Goal: Transaction & Acquisition: Purchase product/service

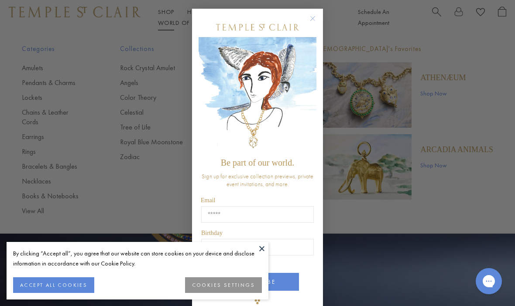
click at [315, 21] on circle "Close dialog" at bounding box center [312, 19] width 10 height 10
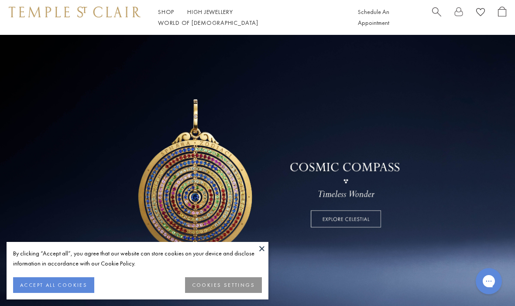
click at [263, 252] on button at bounding box center [261, 248] width 13 height 13
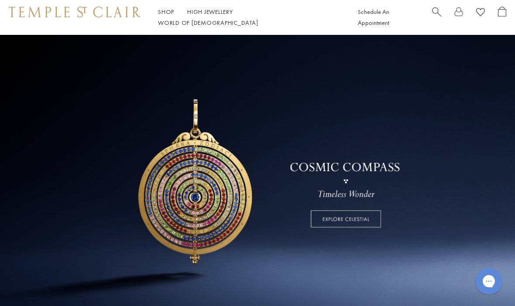
click at [367, 221] on link at bounding box center [257, 176] width 515 height 283
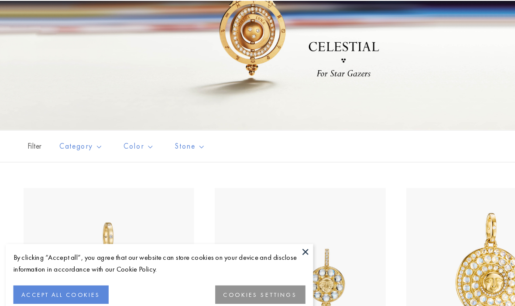
scroll to position [109, 0]
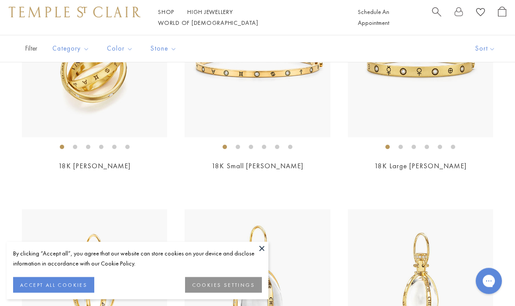
scroll to position [2005, 0]
click at [114, 161] on link "18K Astrid Ring" at bounding box center [94, 165] width 72 height 9
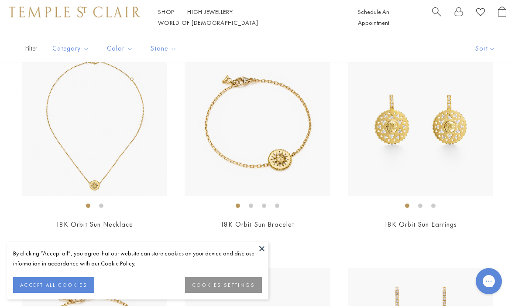
scroll to position [1513, 0]
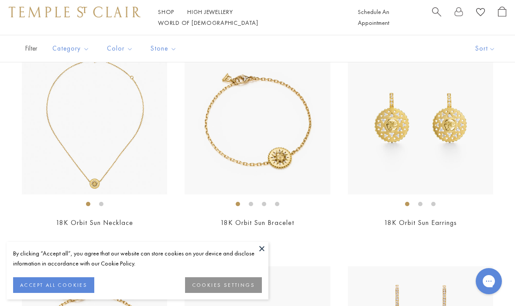
click at [260, 255] on button at bounding box center [261, 248] width 13 height 13
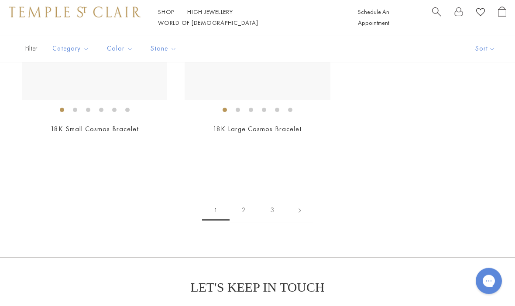
scroll to position [3383, 0]
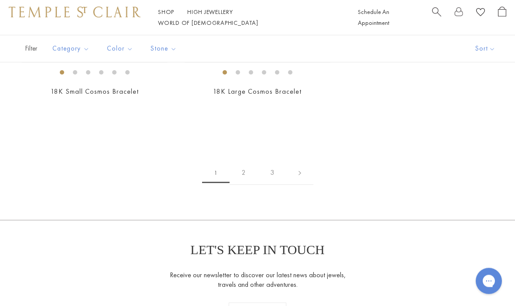
click at [248, 171] on link "2" at bounding box center [243, 173] width 28 height 24
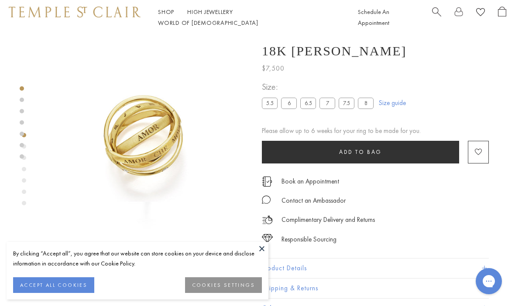
click at [272, 100] on label "5.5" at bounding box center [270, 103] width 16 height 11
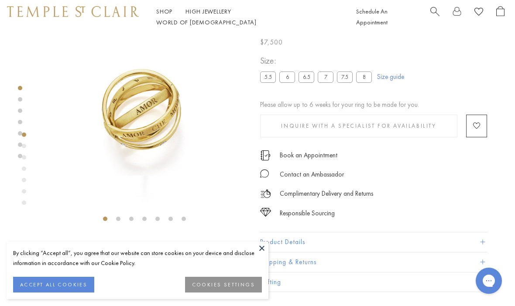
scroll to position [26, 2]
click at [261, 249] on button at bounding box center [261, 248] width 13 height 13
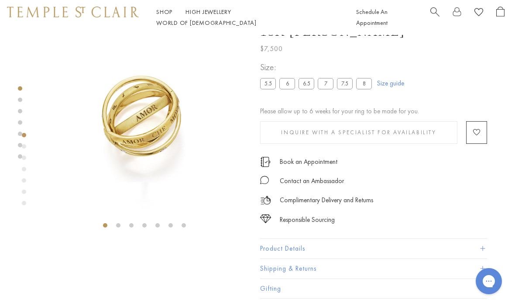
scroll to position [0, 2]
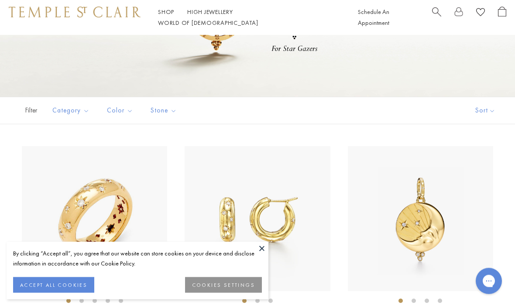
scroll to position [113, 0]
click at [240, 293] on button "COOKIES SETTINGS" at bounding box center [223, 285] width 77 height 16
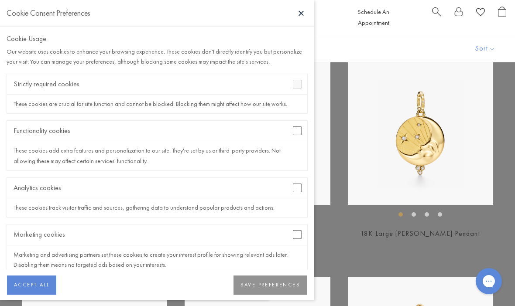
scroll to position [208, 0]
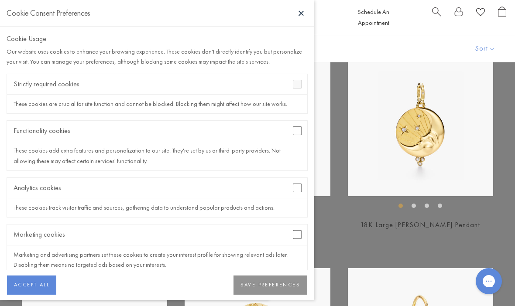
click at [285, 295] on button "SAVE PREFERENCES" at bounding box center [270, 285] width 74 height 19
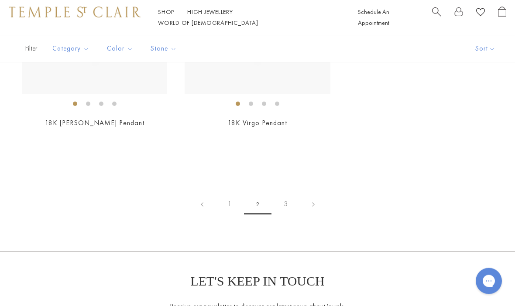
scroll to position [2918, 0]
click at [286, 199] on link "3" at bounding box center [285, 204] width 28 height 24
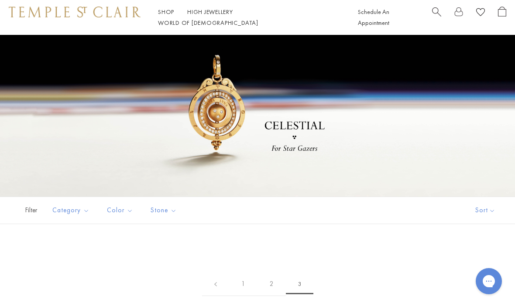
scroll to position [11, 0]
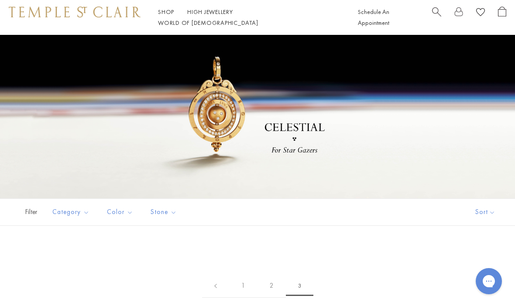
click at [242, 283] on link "1" at bounding box center [243, 286] width 28 height 24
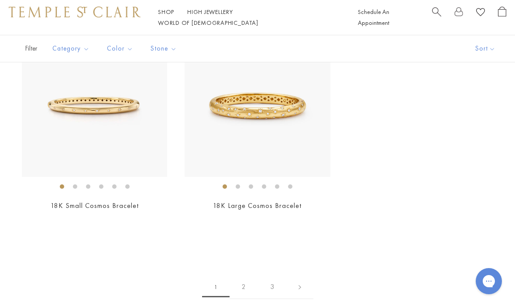
scroll to position [3269, 0]
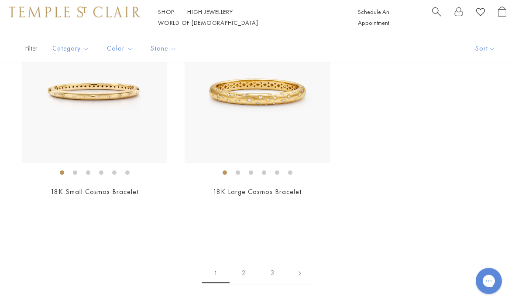
scroll to position [3283, 0]
click at [292, 187] on link "18K Large Cosmos Bracelet" at bounding box center [257, 191] width 89 height 9
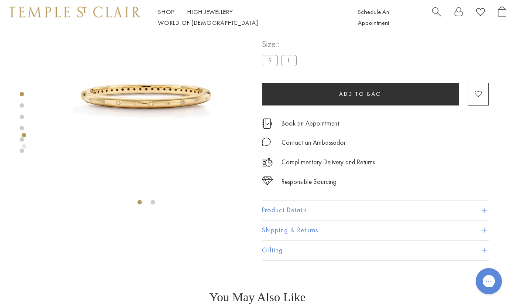
scroll to position [58, 0]
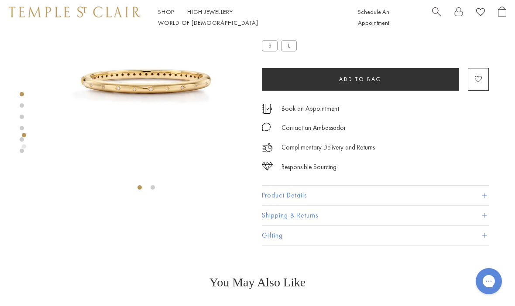
click at [486, 198] on button "Product Details" at bounding box center [375, 196] width 227 height 20
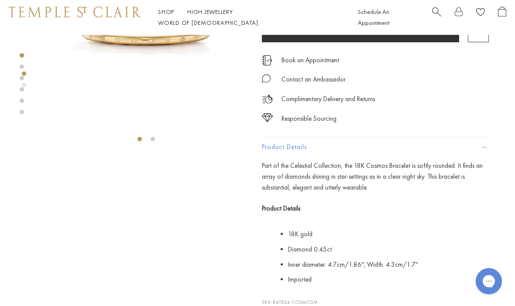
scroll to position [0, 0]
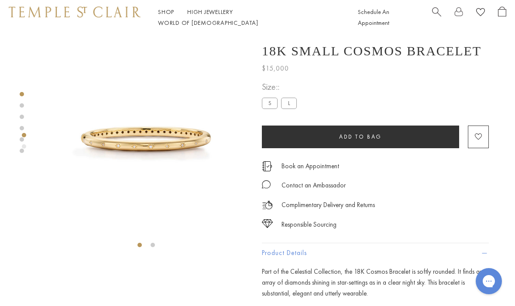
click at [172, 10] on div "Shop Shop Categories Amulets Pendants & Charms Lockets Chains & Leather Cords E…" at bounding box center [257, 17] width 515 height 35
click at [171, 16] on link "Shop Shop" at bounding box center [166, 12] width 16 height 8
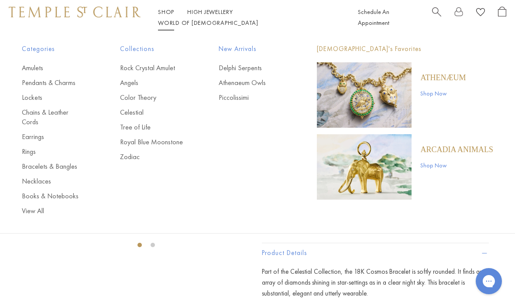
click at [68, 162] on link "Bracelets & Bangles" at bounding box center [53, 167] width 63 height 10
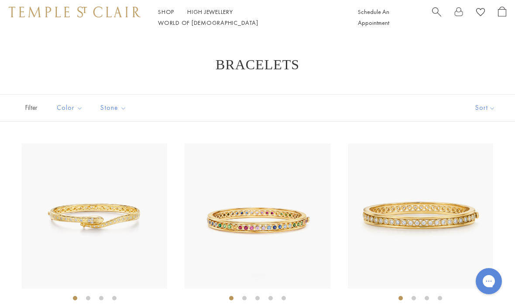
click at [171, 16] on link "Shop Shop" at bounding box center [166, 12] width 16 height 8
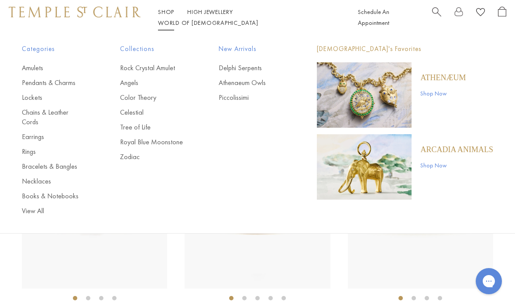
click at [78, 81] on link "Pendants & Charms" at bounding box center [53, 83] width 63 height 10
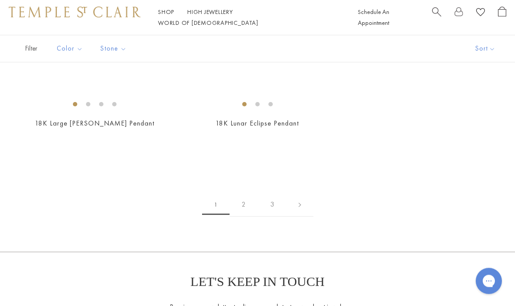
scroll to position [4349, 0]
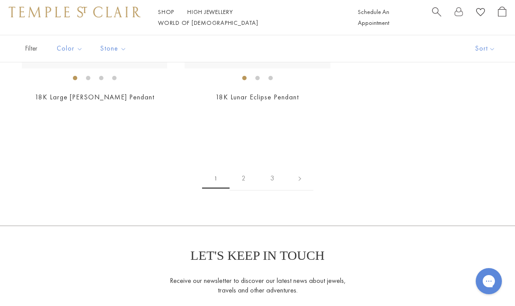
click at [246, 174] on link "2" at bounding box center [243, 179] width 28 height 24
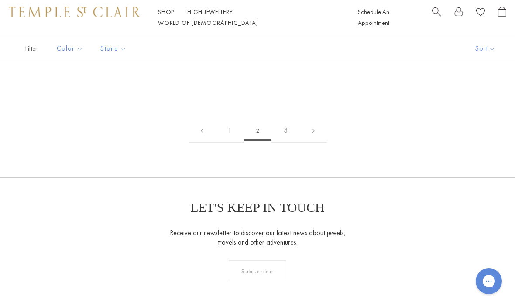
scroll to position [3519, 0]
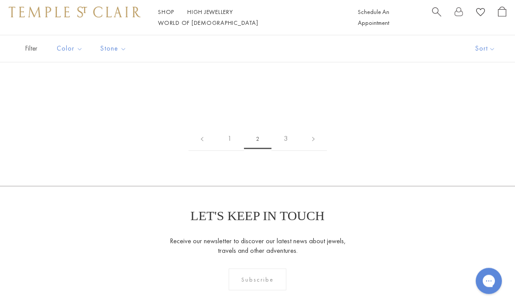
click at [286, 132] on link "3" at bounding box center [285, 139] width 28 height 24
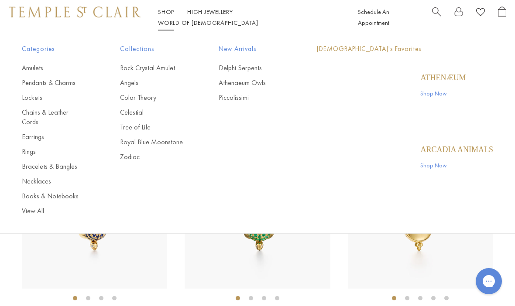
click at [173, 16] on link "Shop Shop" at bounding box center [166, 12] width 16 height 8
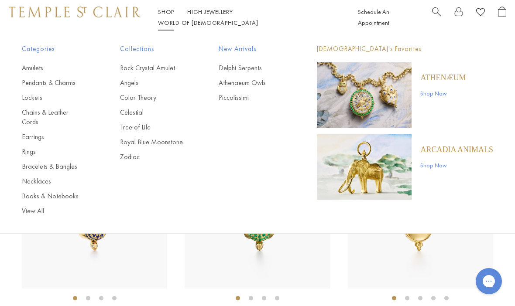
click at [80, 115] on link "Chains & Leather Cords" at bounding box center [53, 117] width 63 height 19
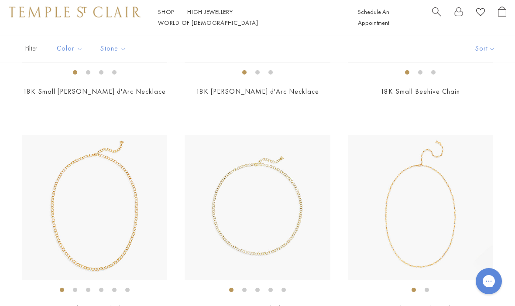
scroll to position [455, 0]
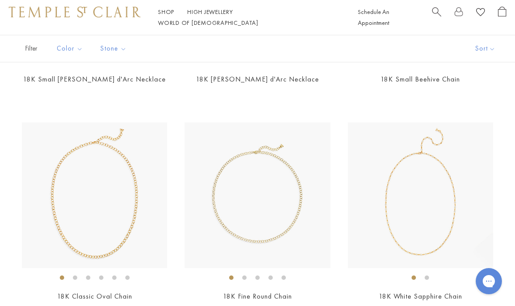
click at [124, 299] on link "18K Classic Oval Chain" at bounding box center [94, 296] width 75 height 9
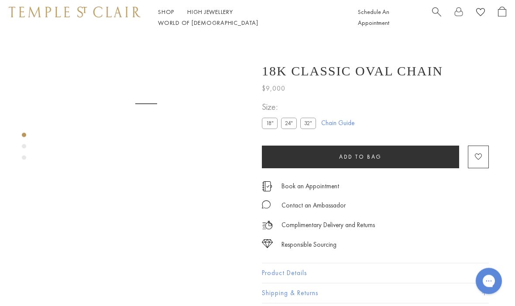
scroll to position [35, 0]
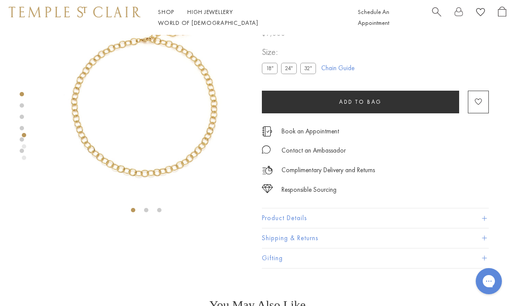
click at [290, 73] on label "24"" at bounding box center [289, 68] width 16 height 11
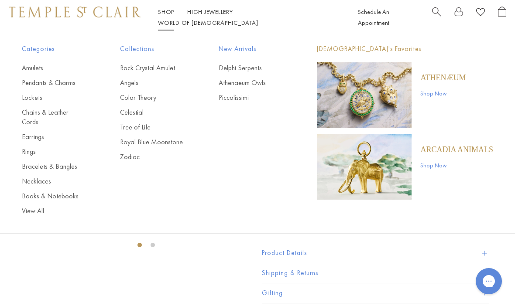
click at [49, 177] on link "Necklaces" at bounding box center [53, 182] width 63 height 10
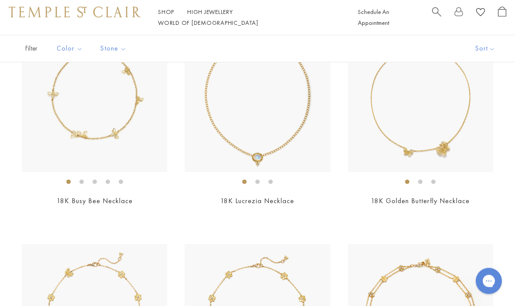
scroll to position [334, 0]
click at [287, 204] on link "18K Lucrezia Necklace" at bounding box center [257, 200] width 74 height 9
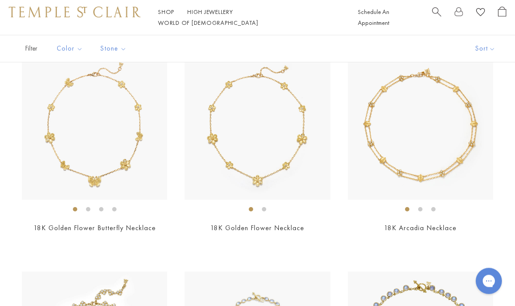
scroll to position [524, 0]
click at [439, 177] on img at bounding box center [420, 126] width 145 height 145
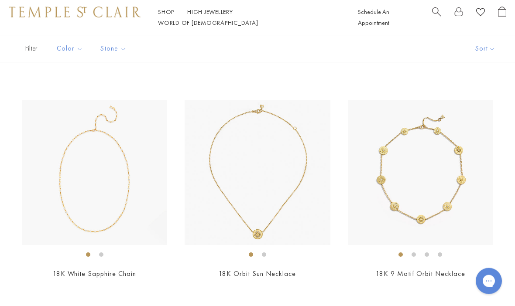
scroll to position [913, 0]
click at [266, 253] on li at bounding box center [264, 255] width 4 height 4
click at [251, 253] on li at bounding box center [251, 255] width 4 height 4
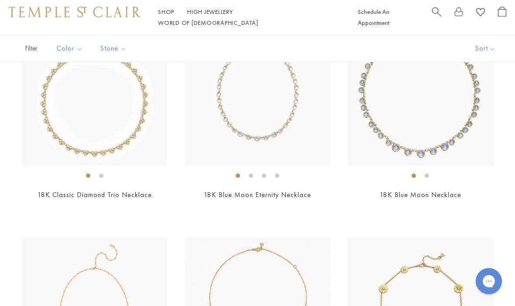
scroll to position [774, 0]
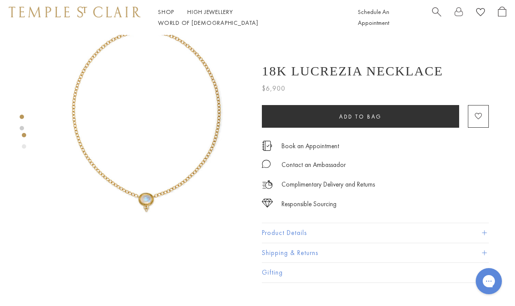
scroll to position [19, 0]
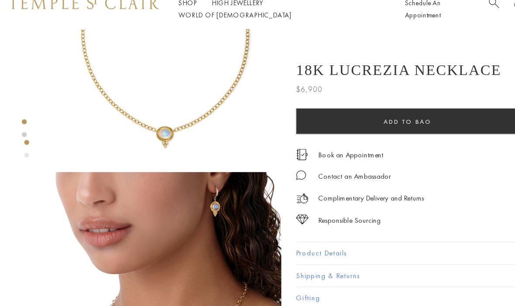
scroll to position [109, 0]
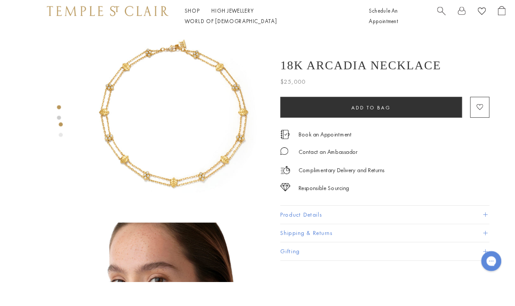
scroll to position [46, 0]
